Goal: Complete application form

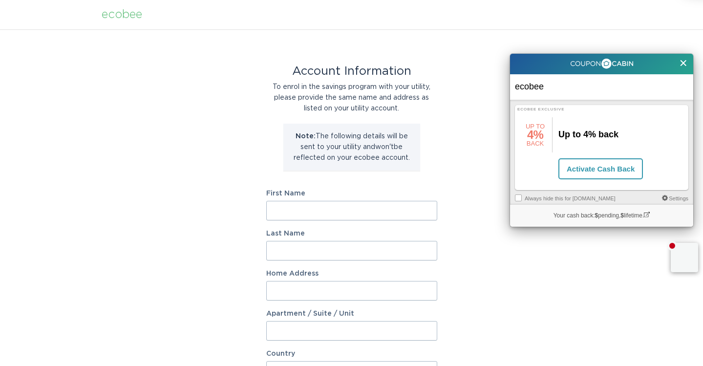
click at [0, 0] on x-citibank-offer-notification at bounding box center [0, 0] width 0 height 0
click at [423, 210] on input "First Name" at bounding box center [351, 211] width 171 height 20
type input "[PERSON_NAME]"
type input "Keder"
type input "[STREET_ADDRESS]"
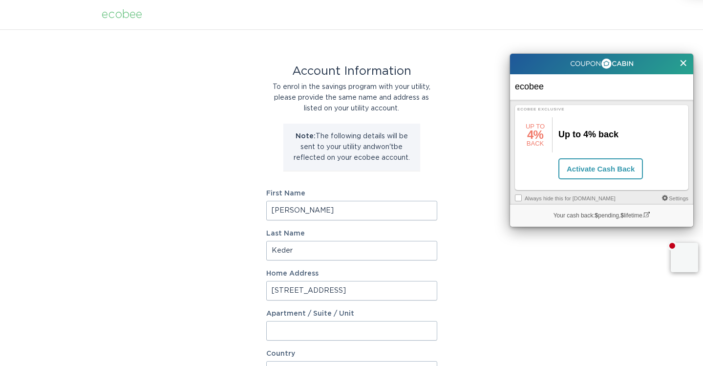
select select "US"
type input "ALPHARETTA"
type input "30009"
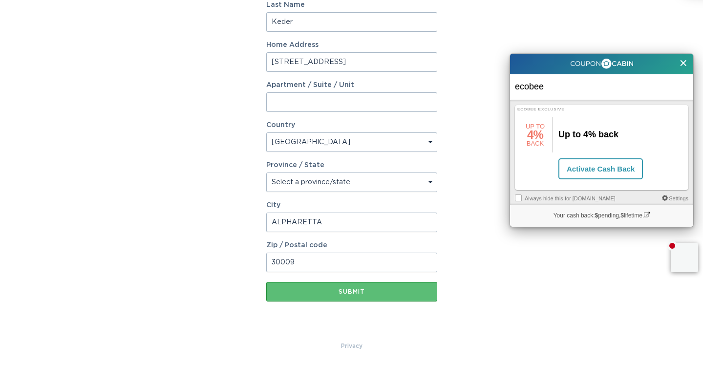
scroll to position [228, 0]
select select "GA"
click at [347, 298] on button "Submit" at bounding box center [351, 292] width 171 height 20
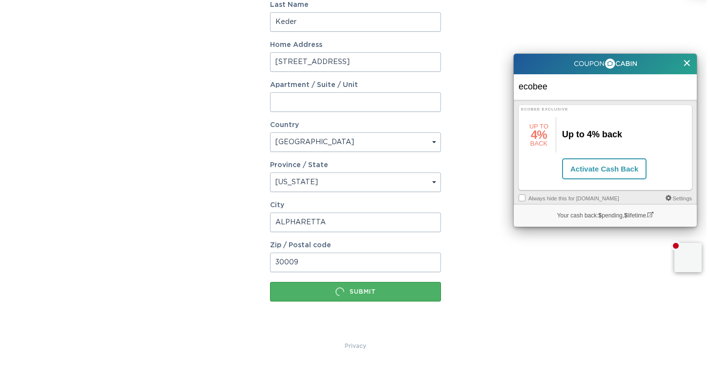
scroll to position [0, 0]
